Goal: Transaction & Acquisition: Book appointment/travel/reservation

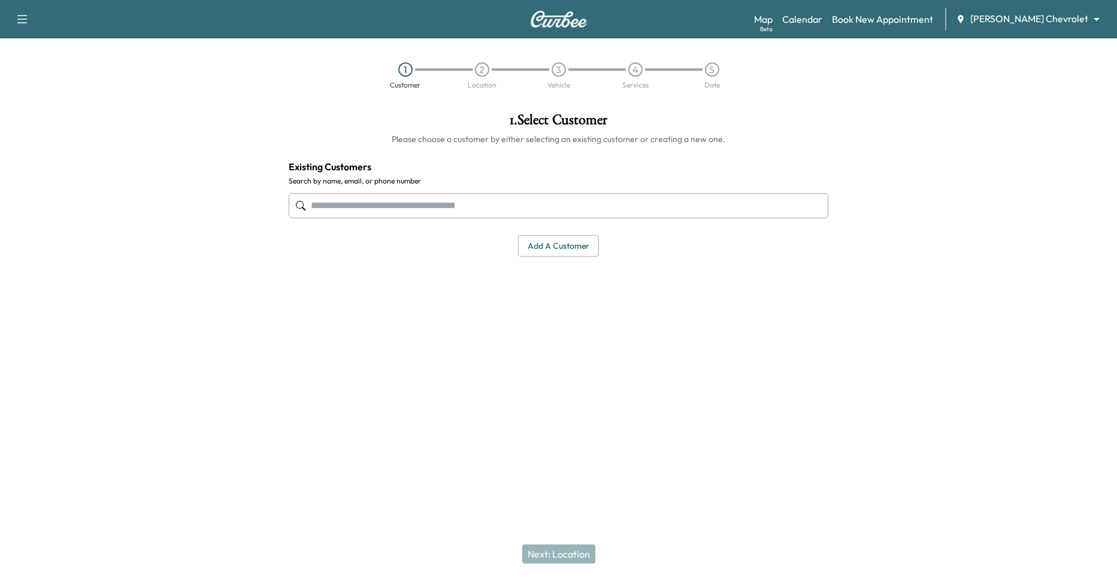
click at [524, 198] on input "text" at bounding box center [559, 205] width 540 height 25
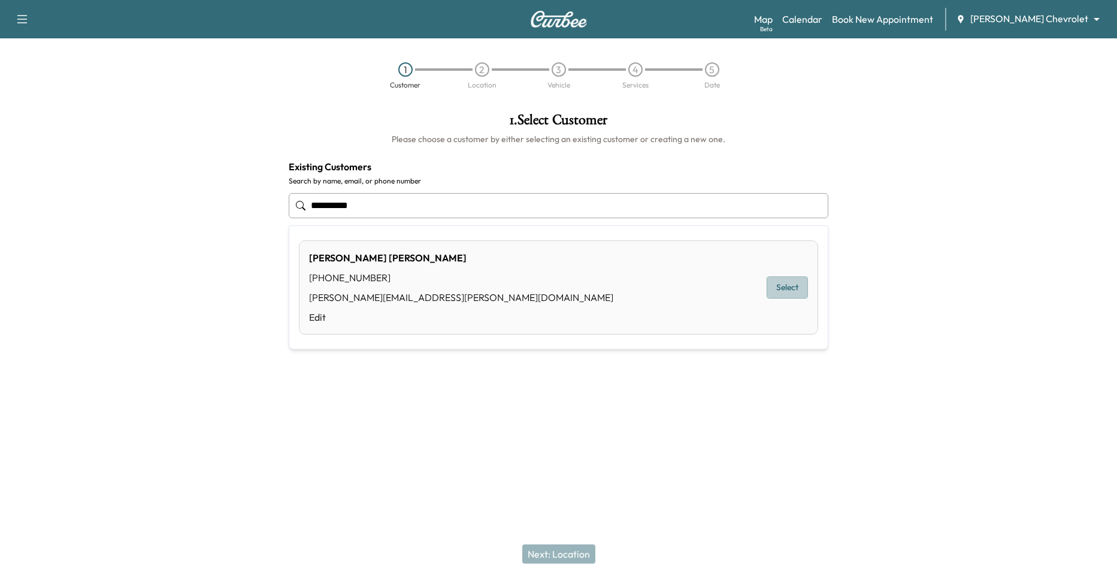
click at [782, 289] on button "Select" at bounding box center [787, 287] width 41 height 22
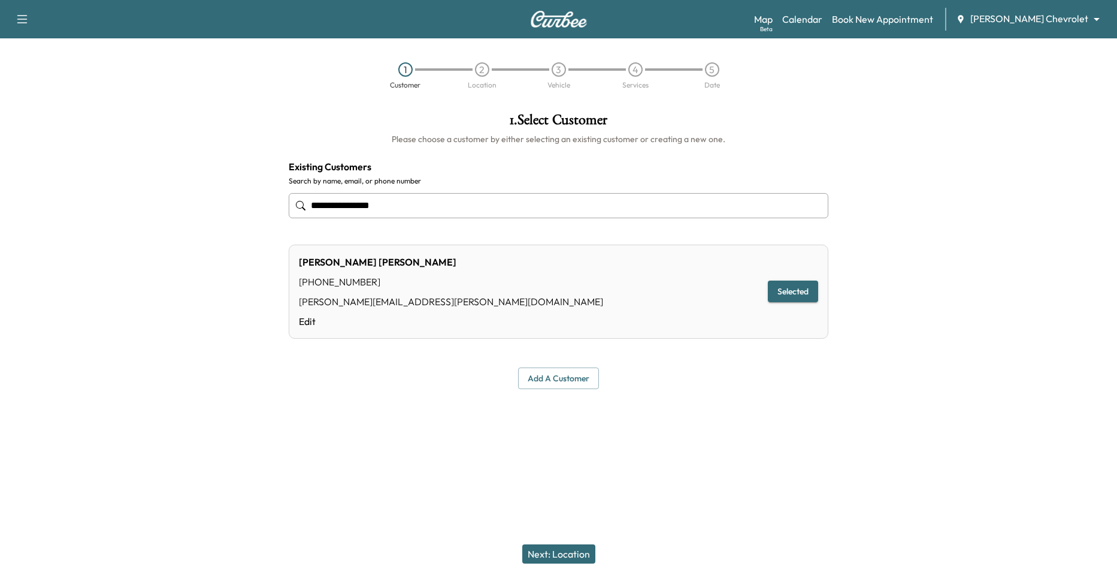
type input "**********"
click at [553, 551] on button "Next: Location" at bounding box center [558, 553] width 73 height 19
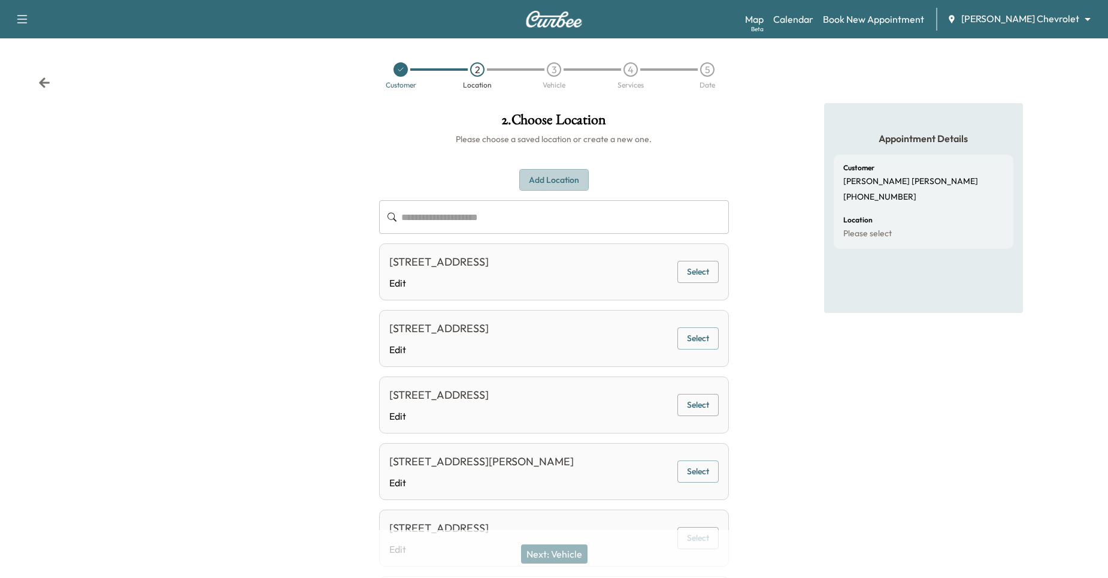
click at [558, 179] on button "Add Location" at bounding box center [554, 180] width 70 height 22
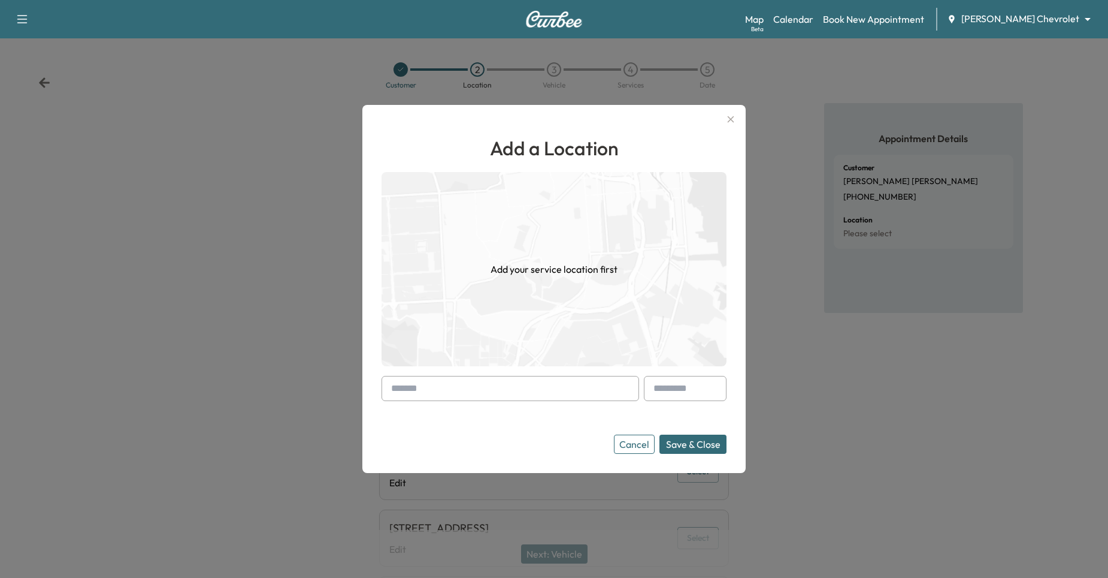
click at [476, 382] on input "text" at bounding box center [511, 388] width 258 height 25
click at [660, 434] on button "Save & Close" at bounding box center [693, 443] width 67 height 19
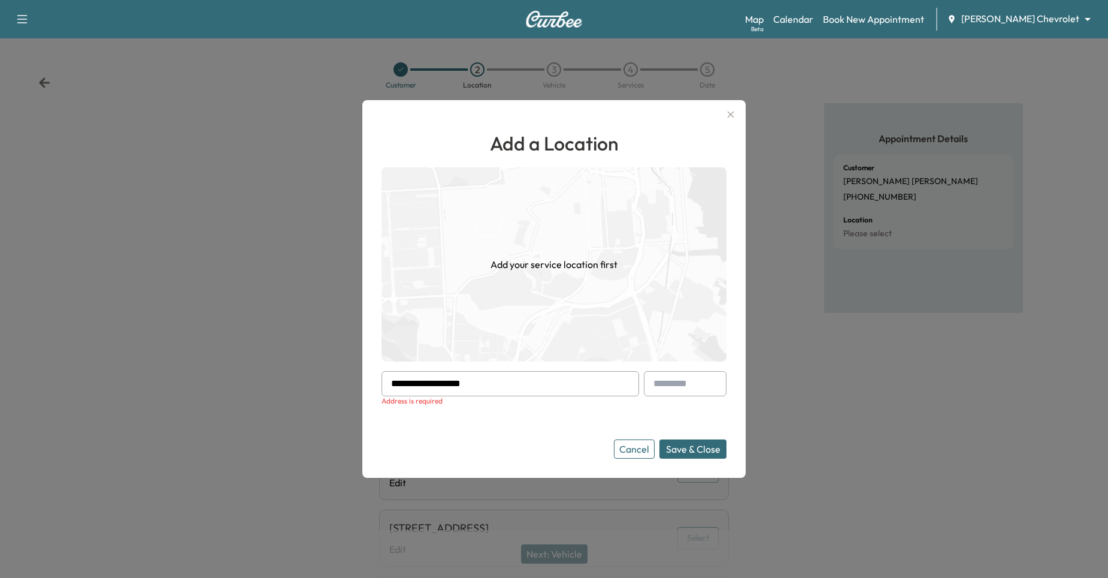
click at [640, 452] on button "Cancel" at bounding box center [634, 448] width 41 height 19
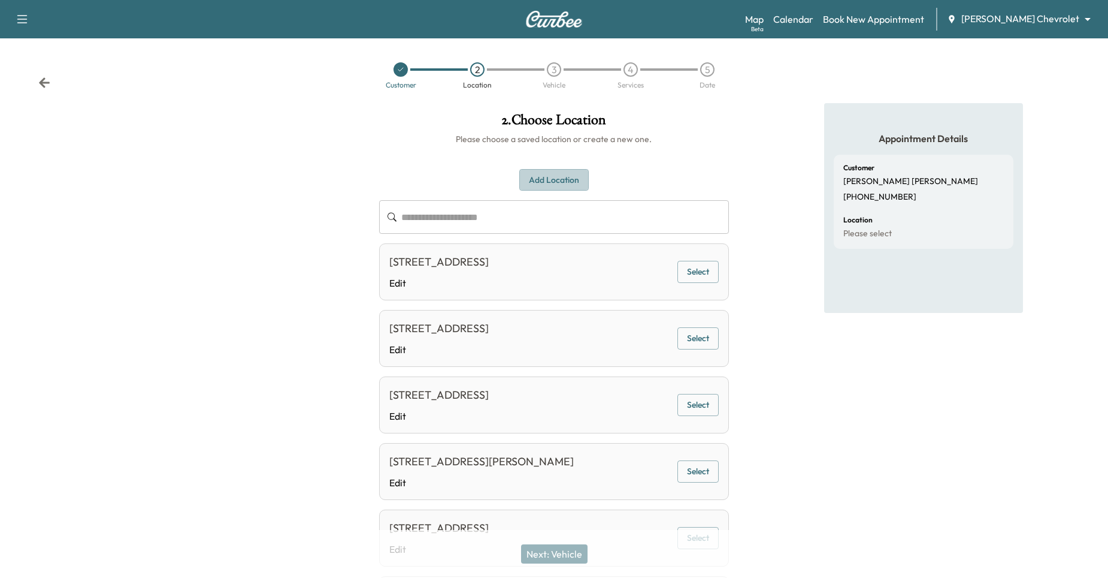
click at [530, 173] on button "Add Location" at bounding box center [554, 180] width 70 height 22
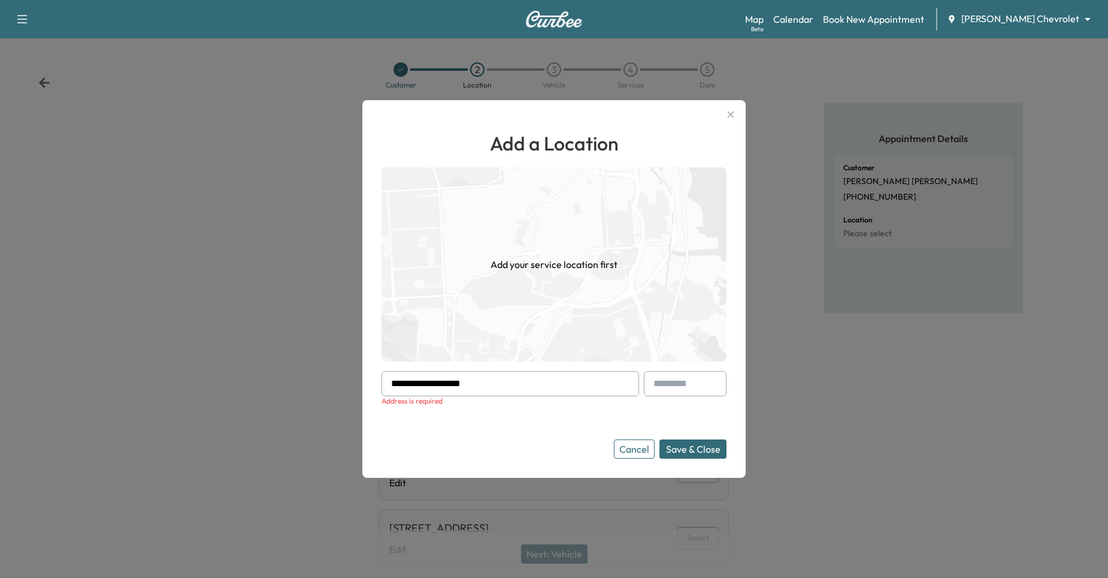
click at [528, 388] on input "**********" at bounding box center [511, 383] width 258 height 25
type input "*"
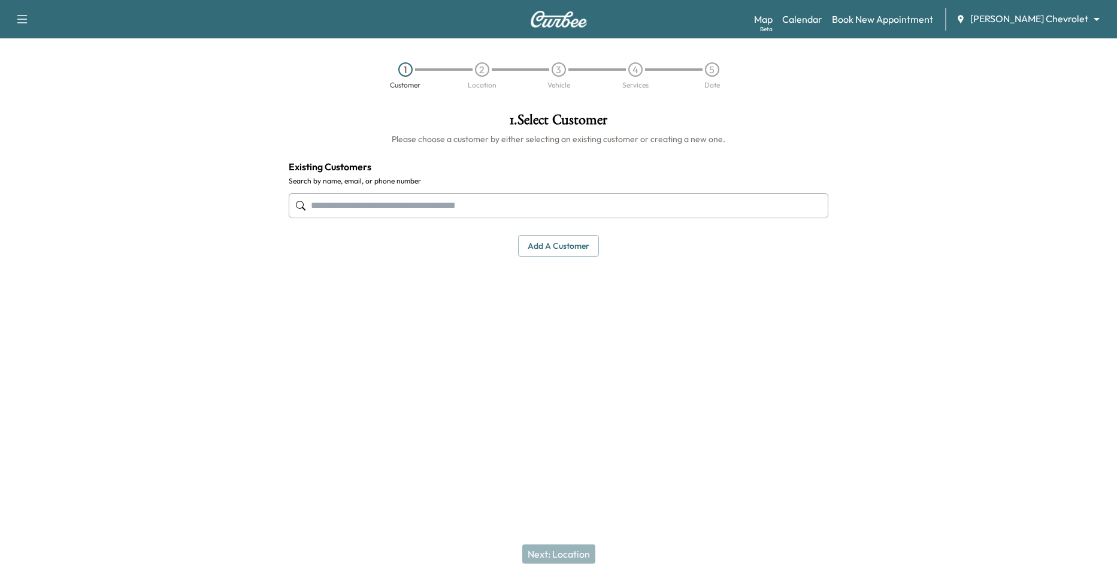
click at [537, 199] on input "text" at bounding box center [559, 205] width 540 height 25
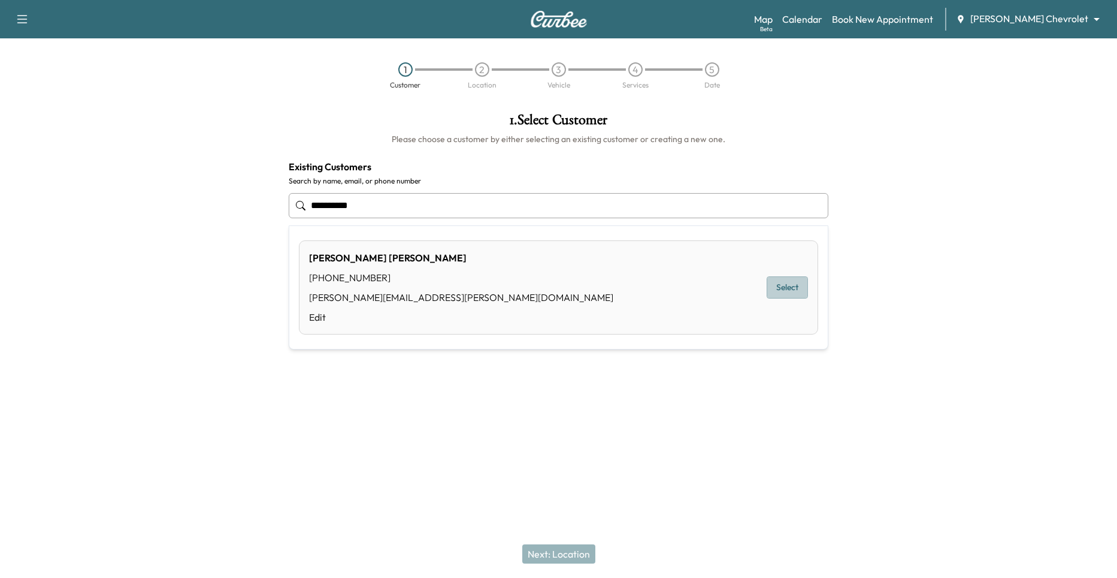
click at [793, 282] on button "Select" at bounding box center [787, 287] width 41 height 22
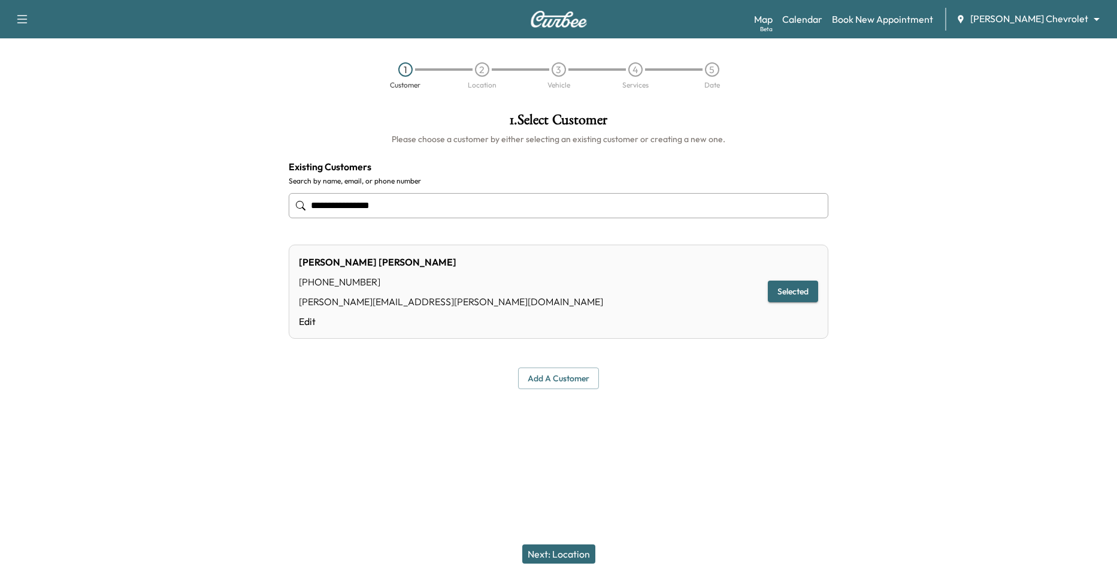
type input "**********"
click at [579, 554] on button "Next: Location" at bounding box center [558, 553] width 73 height 19
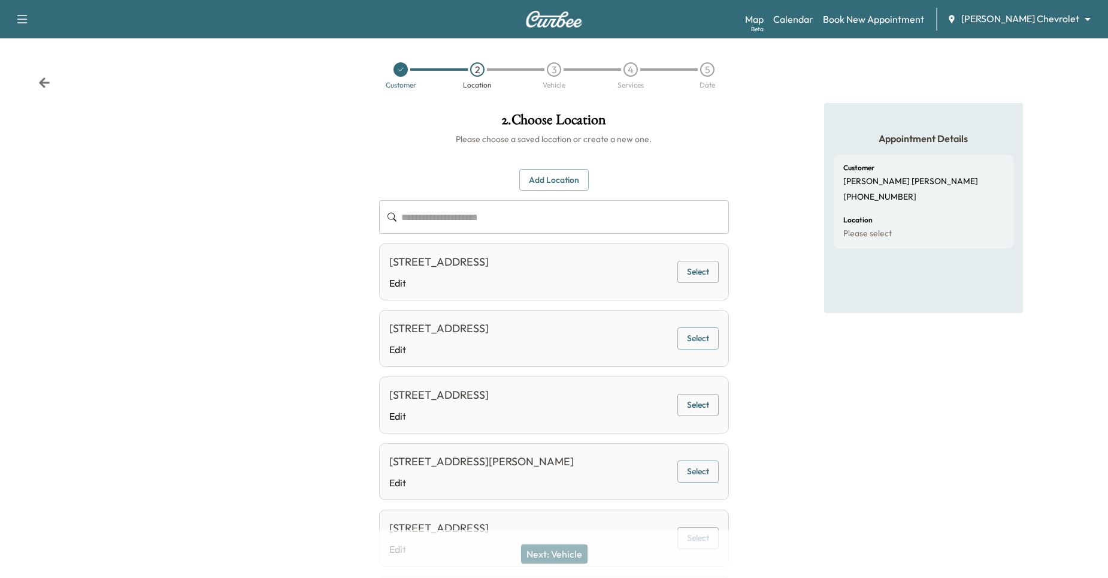
click at [560, 185] on button "Add Location" at bounding box center [554, 180] width 70 height 22
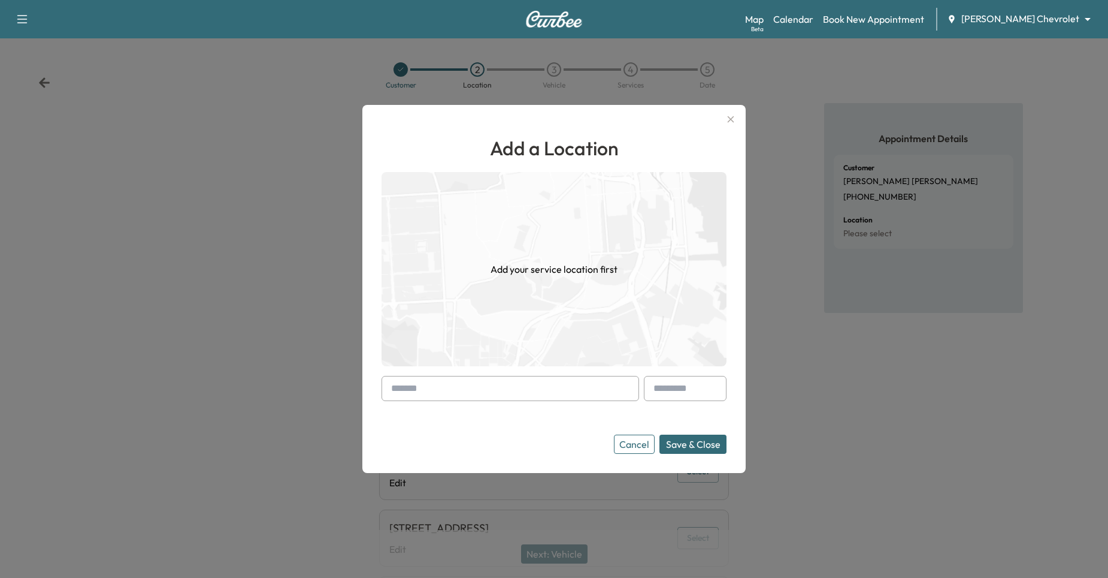
click at [492, 388] on input "text" at bounding box center [511, 388] width 258 height 25
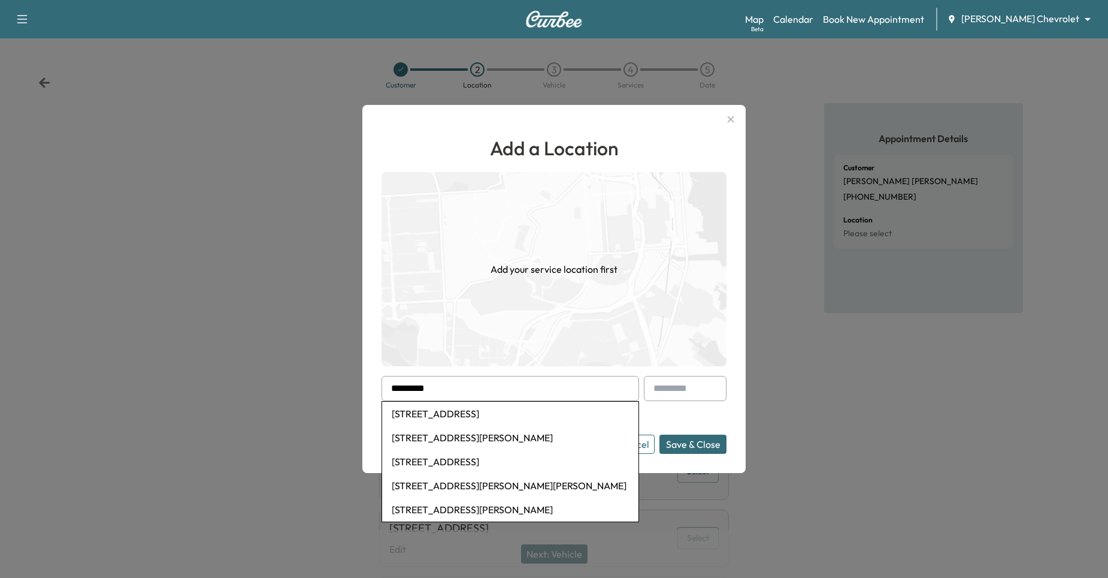
click at [501, 418] on li "[STREET_ADDRESS]" at bounding box center [510, 413] width 256 height 24
type input "**********"
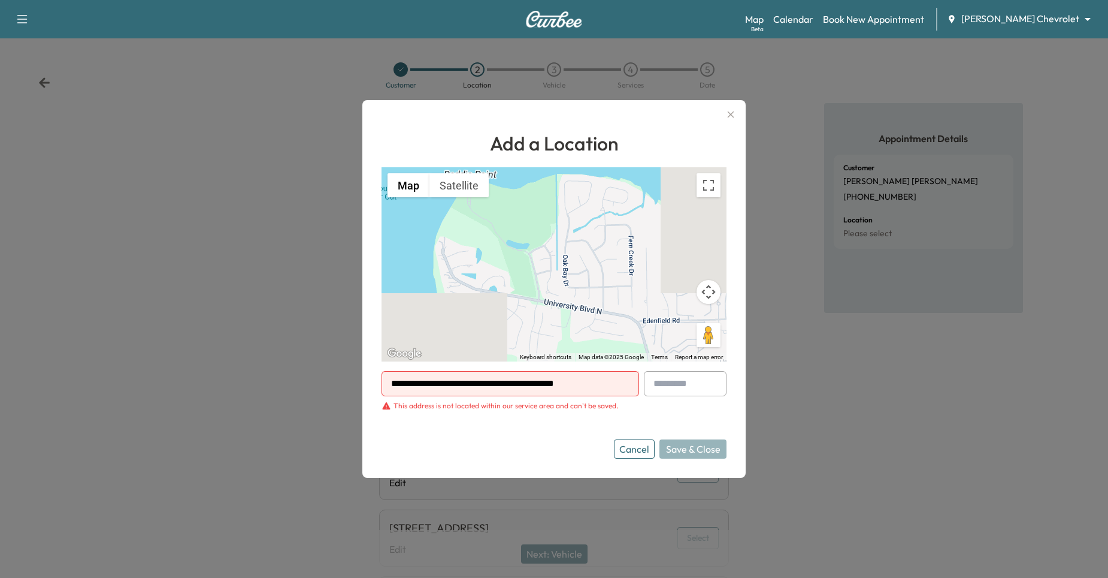
click at [637, 454] on button "Cancel" at bounding box center [634, 448] width 41 height 19
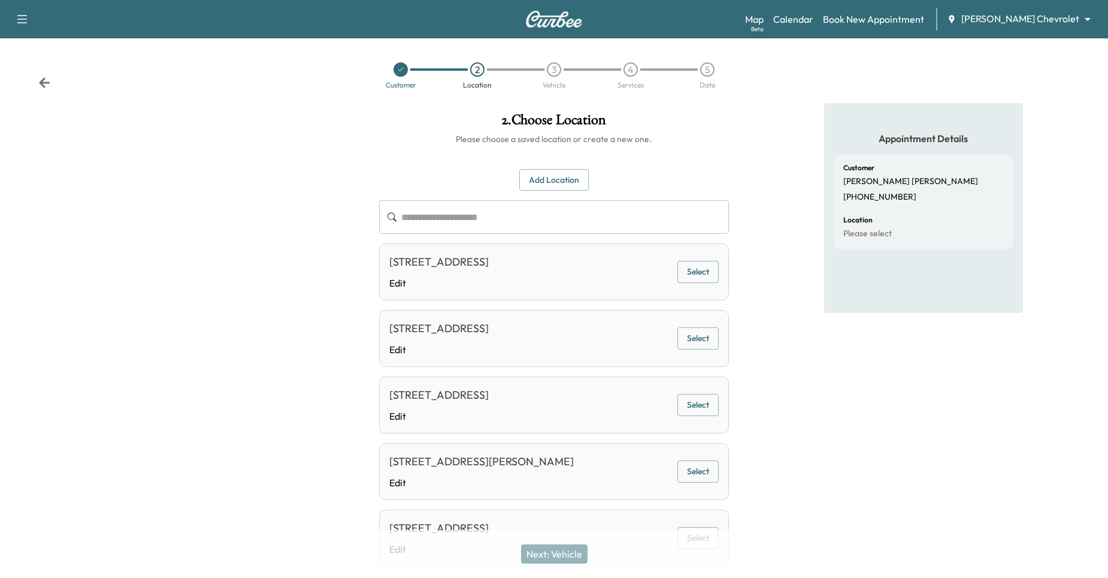
click at [892, 419] on div "Appointment Details Customer [PERSON_NAME] [PHONE_NUMBER] Location Please select" at bounding box center [923, 418] width 199 height 630
